Goal: Navigation & Orientation: Go to known website

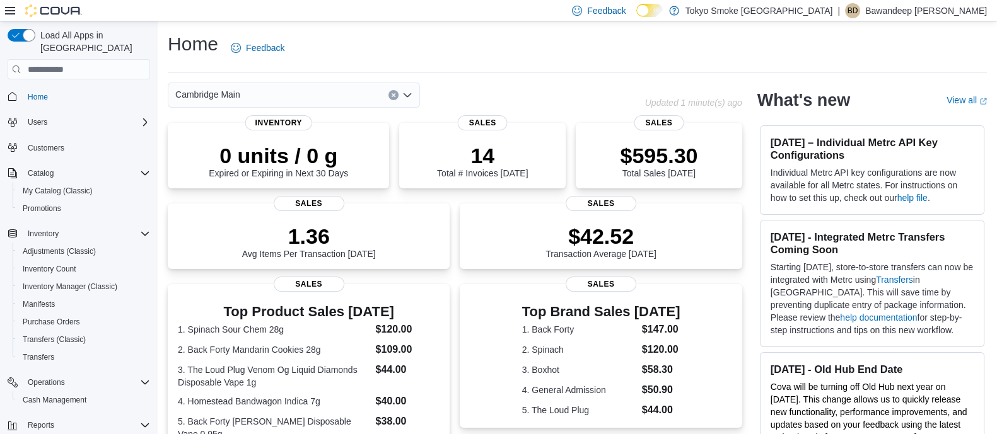
scroll to position [285, 0]
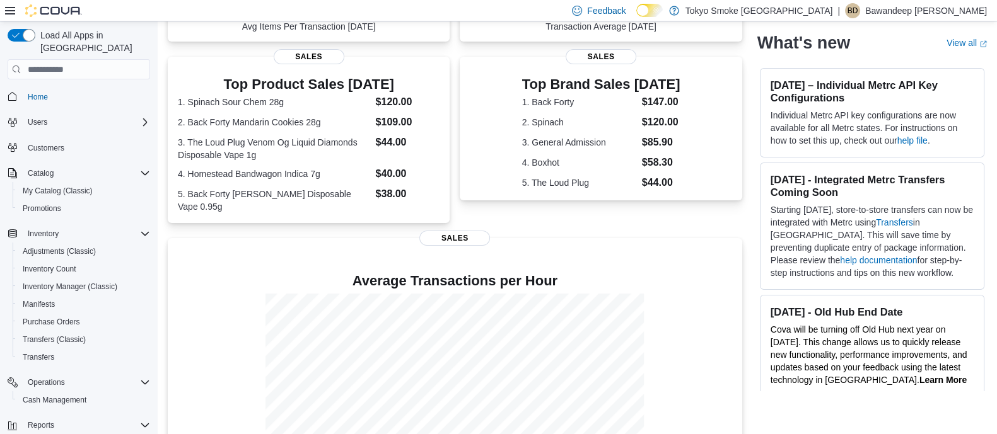
scroll to position [206, 0]
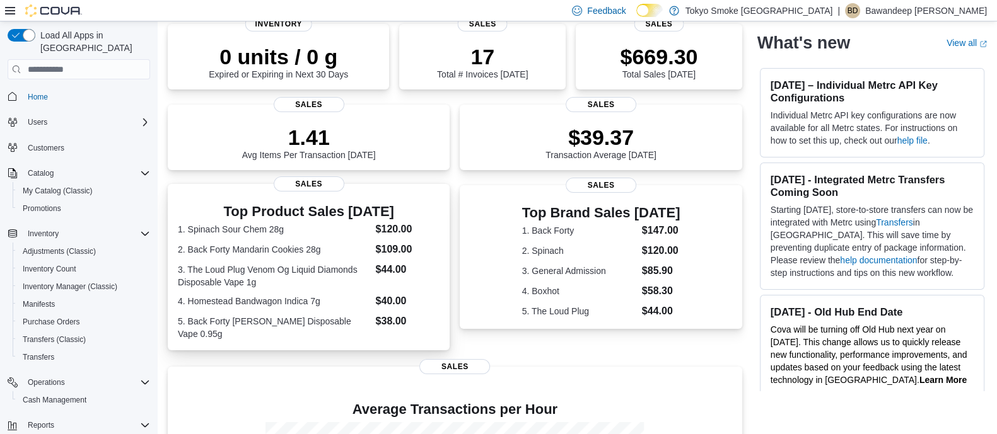
scroll to position [236, 0]
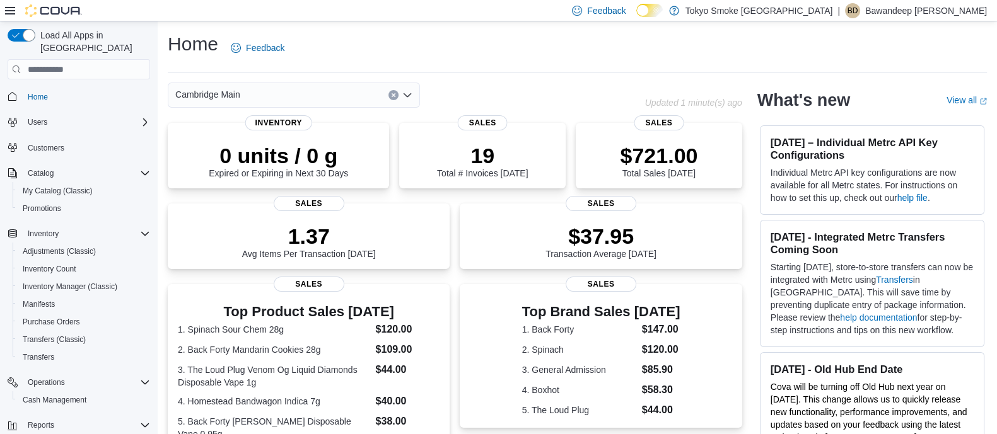
click at [436, 52] on div "Home Feedback" at bounding box center [577, 48] width 819 height 33
